Goal: Contribute content: Add original content to the website for others to see

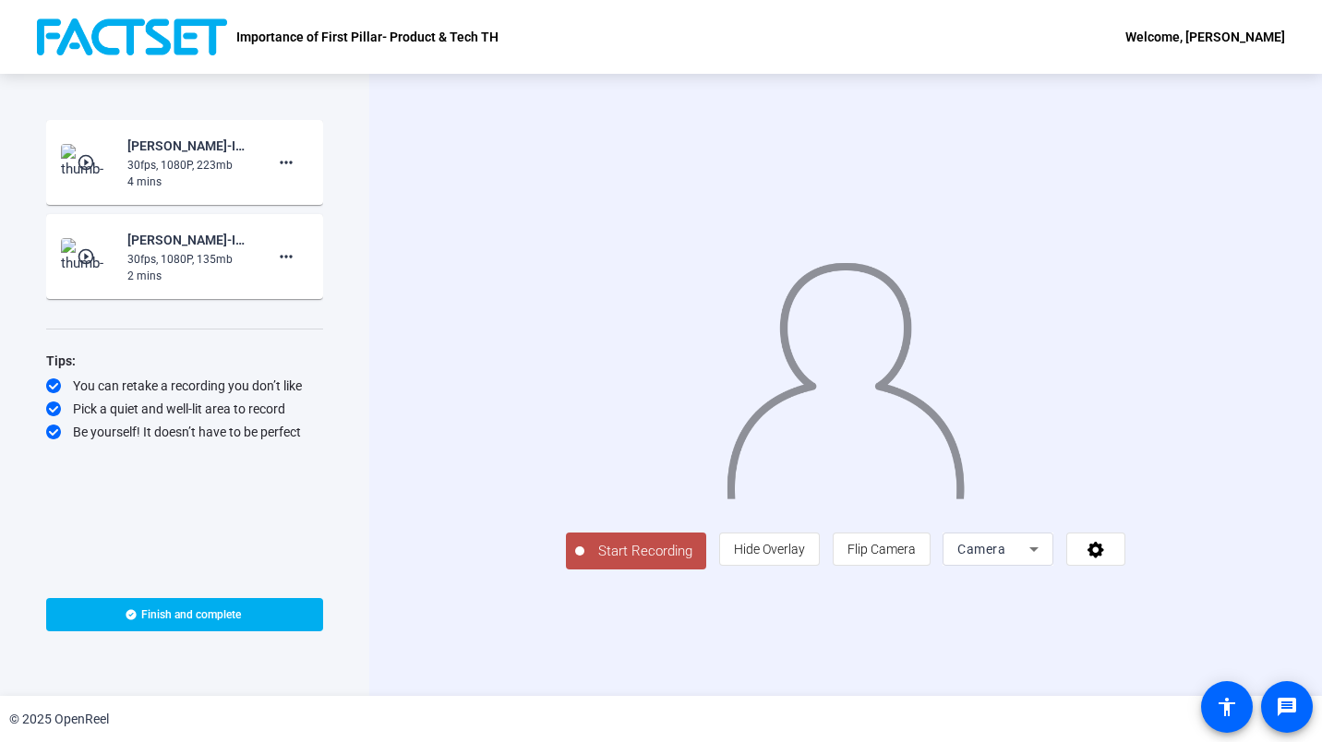
click at [522, 676] on div "Start Recording person Hide Overlay flip Flip Camera Camera" at bounding box center [845, 385] width 953 height 622
click at [585, 562] on span "Start Recording" at bounding box center [646, 551] width 122 height 21
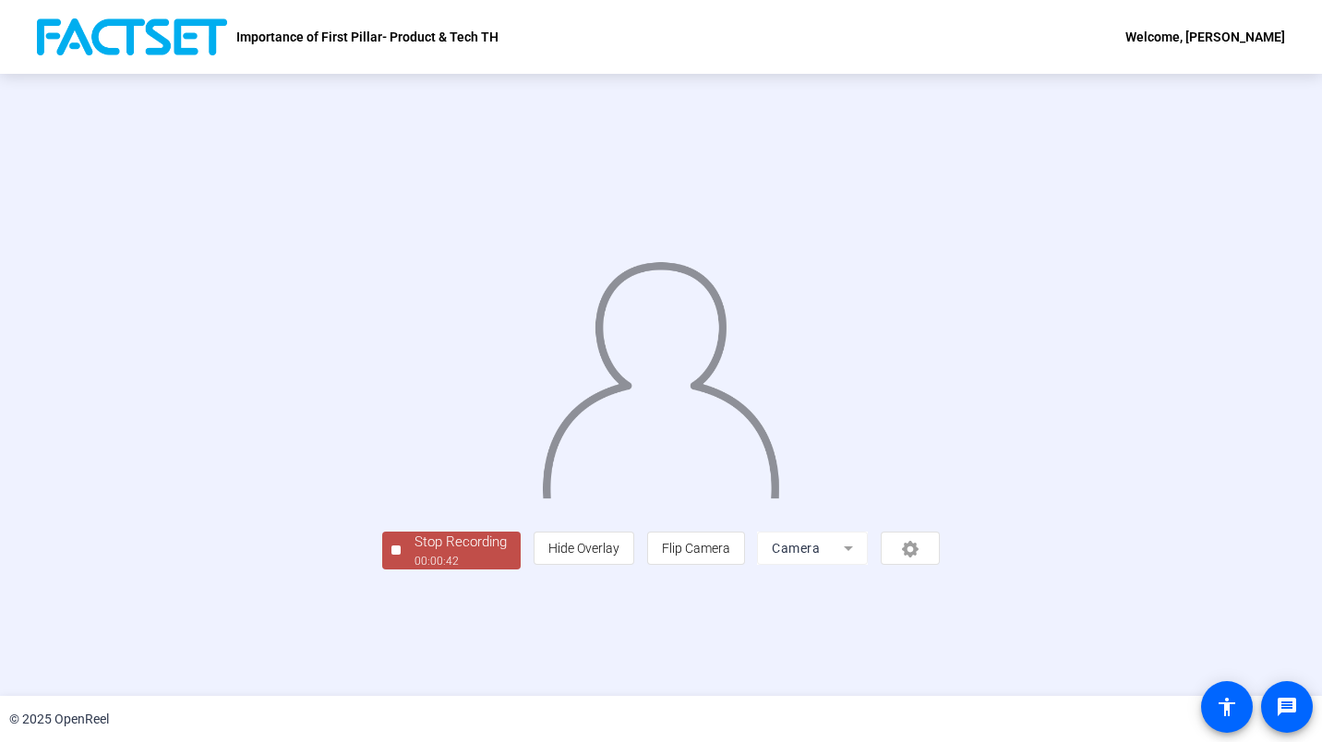
click at [382, 570] on button "Stop Recording 00:00:42" at bounding box center [451, 551] width 139 height 38
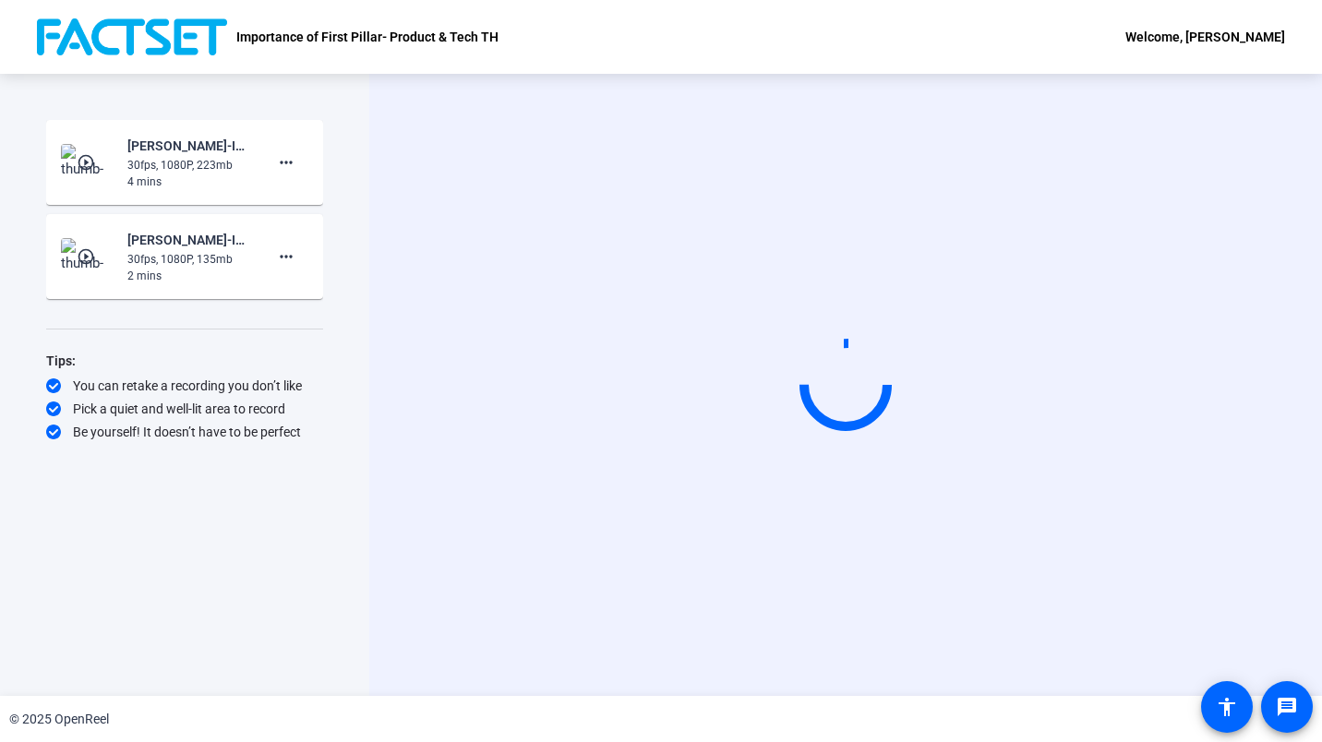
click at [1041, 110] on div "Start Recording" at bounding box center [845, 385] width 953 height 622
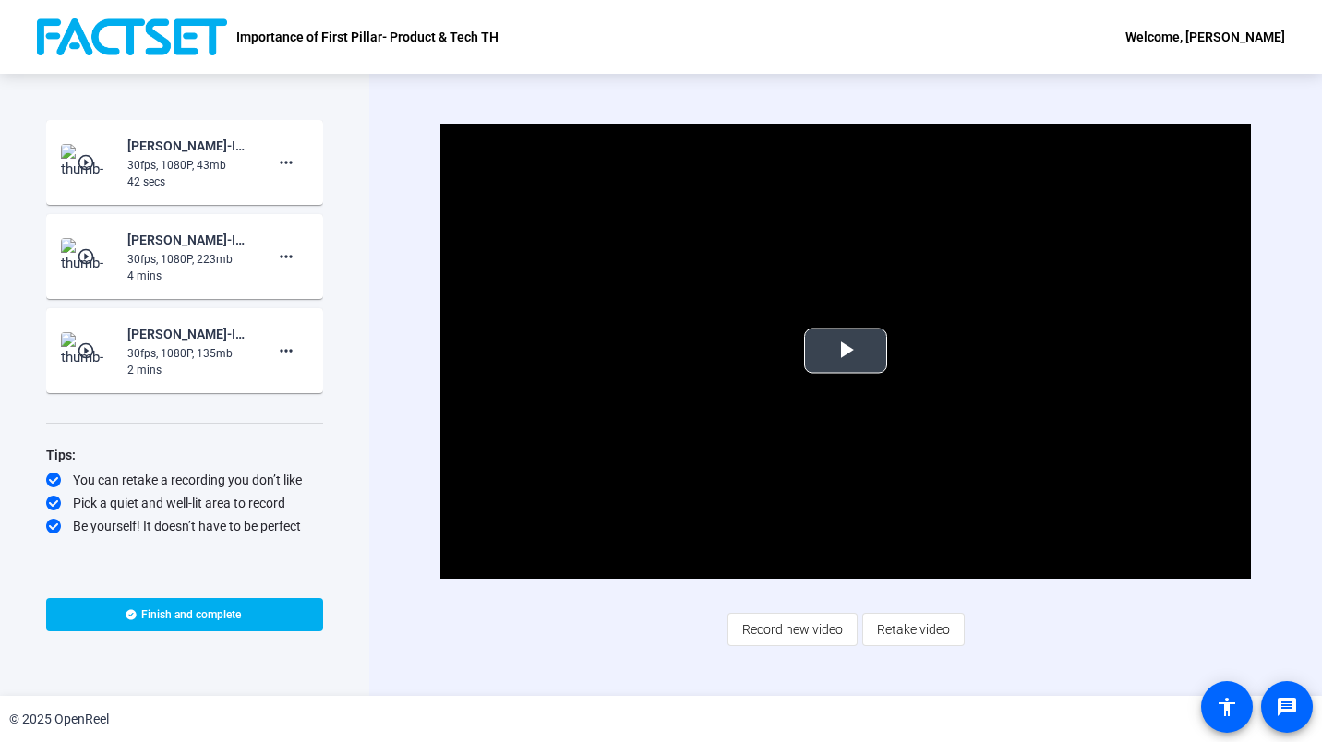
click at [846, 351] on span "Video Player" at bounding box center [846, 351] width 0 height 0
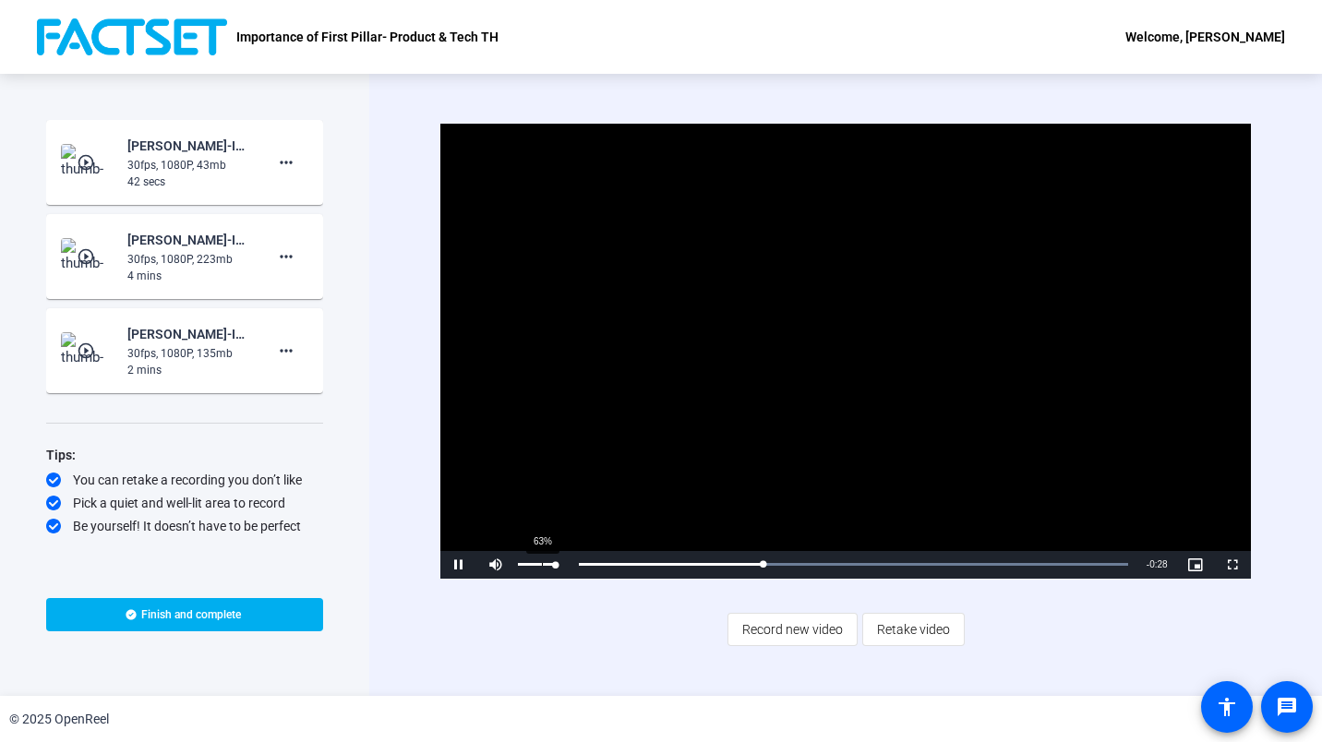
click at [542, 573] on div "63%" at bounding box center [536, 565] width 46 height 28
drag, startPoint x: 553, startPoint y: 565, endPoint x: 474, endPoint y: 545, distance: 82.0
click at [474, 545] on div "Video Player is loading. Play Video Pause Unmute 0% Current Time 0:15 / Duratio…" at bounding box center [845, 351] width 810 height 455
click at [494, 565] on span "Video Player" at bounding box center [495, 565] width 37 height 0
drag, startPoint x: 854, startPoint y: 570, endPoint x: 572, endPoint y: 579, distance: 282.7
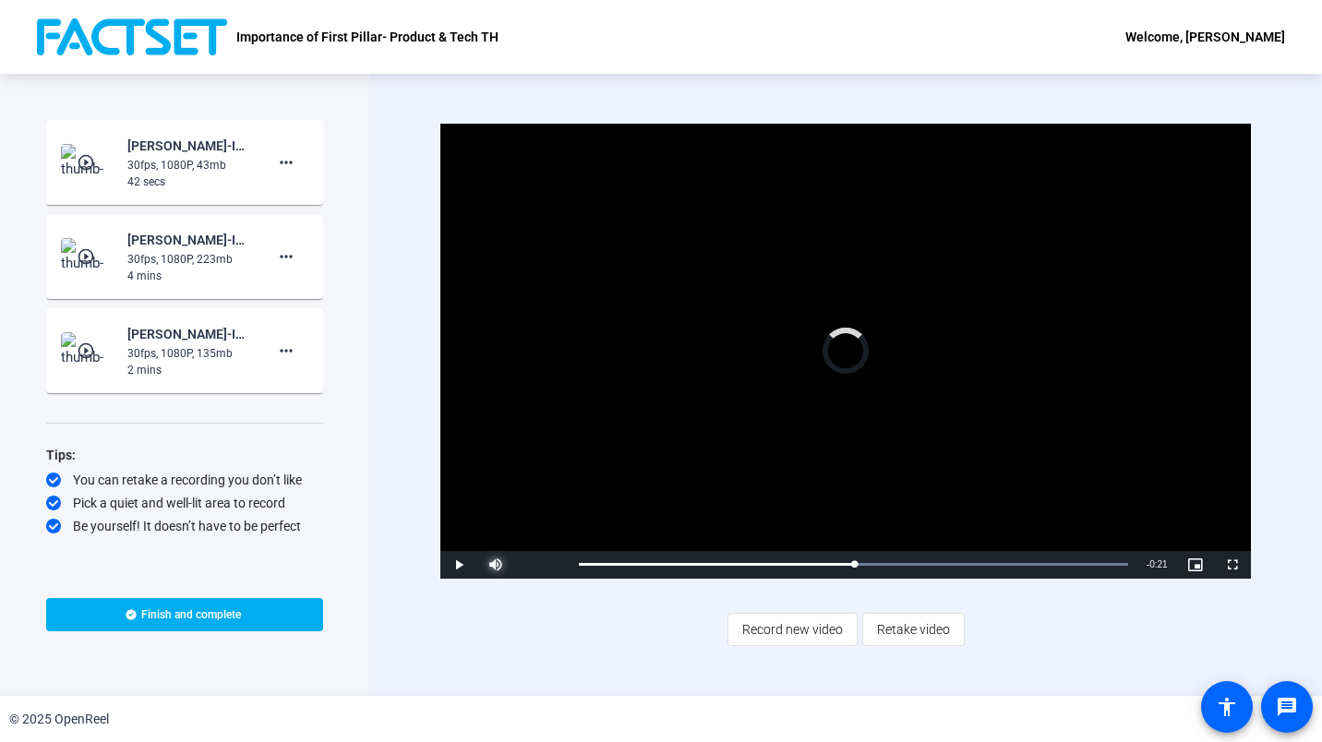
click at [572, 579] on div "Video Player is loading. Play Video Play Mute 100% Current Time 0:21 / Duration…" at bounding box center [845, 386] width 810 height 524
drag, startPoint x: 596, startPoint y: 566, endPoint x: 504, endPoint y: 570, distance: 91.5
click at [504, 570] on div "Play Unmute 0% Current Time 0:00 / Duration 0:42 Loaded : 100.00% 0:00 0:00 Str…" at bounding box center [845, 565] width 810 height 28
drag, startPoint x: 590, startPoint y: 569, endPoint x: 459, endPoint y: 560, distance: 131.4
click at [459, 560] on div "Play Unmute 0% Current Time 0:00 / Duration 0:42 Loaded : 100.00% 0:00 0:00 Str…" at bounding box center [845, 565] width 810 height 28
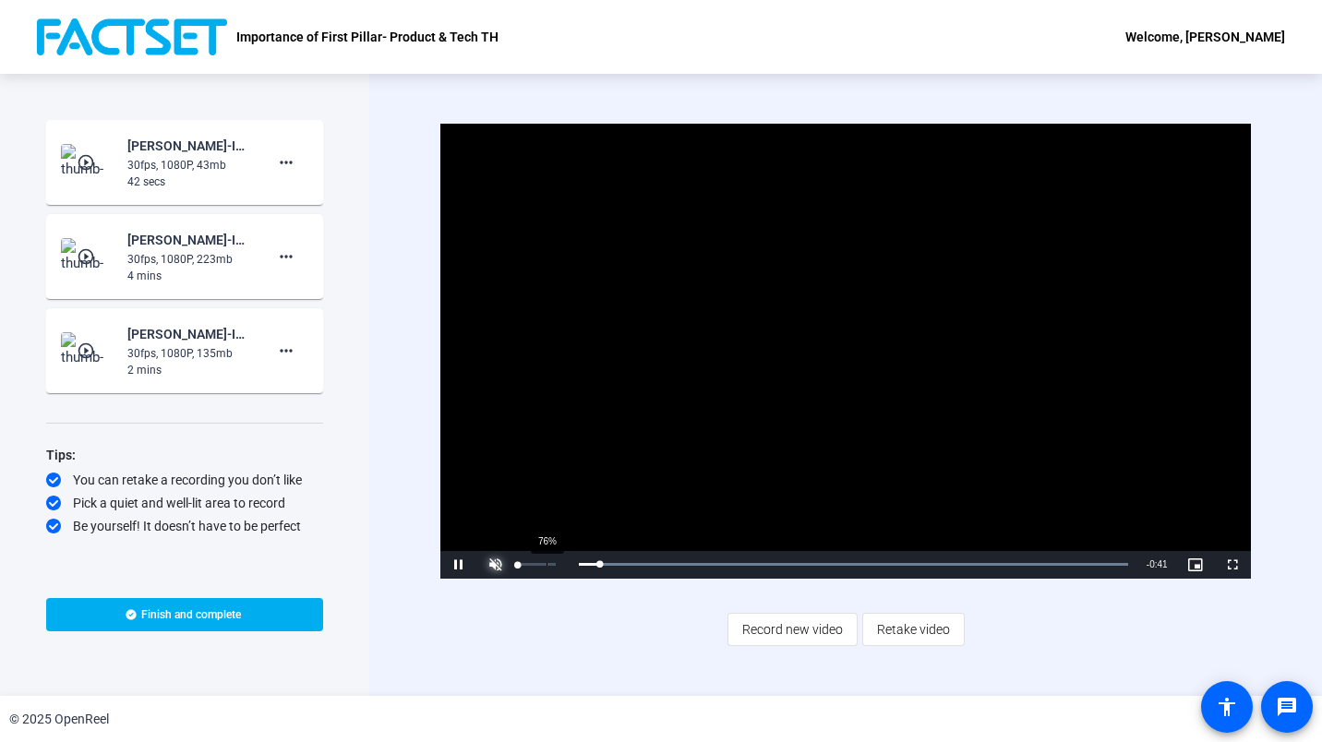
click at [546, 563] on div "76%" at bounding box center [537, 564] width 38 height 3
